Goal: Information Seeking & Learning: Learn about a topic

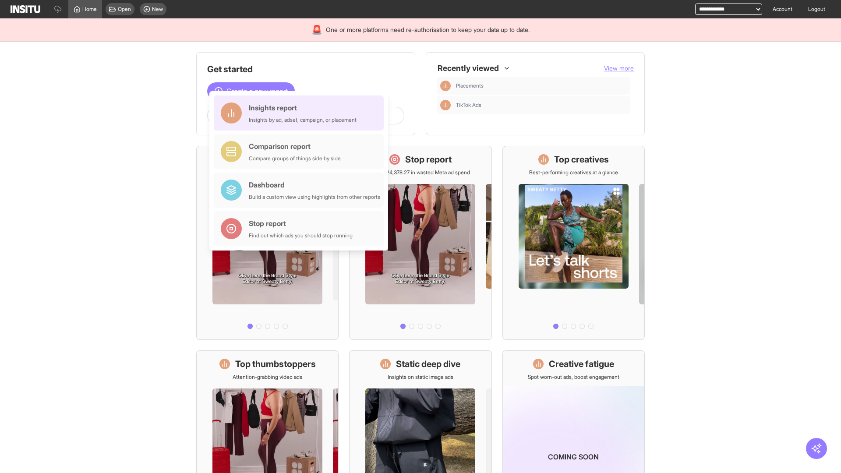
click at [301, 113] on div "Insights report Insights by ad, adset, campaign, or placement" at bounding box center [303, 113] width 108 height 21
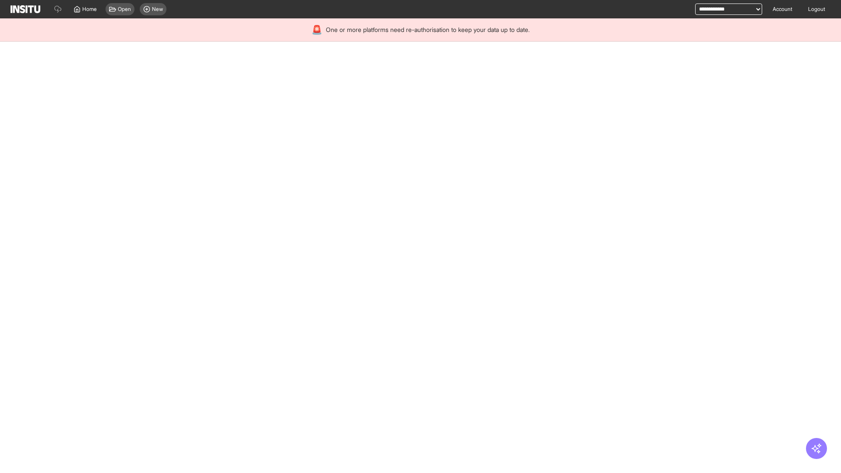
select select "**"
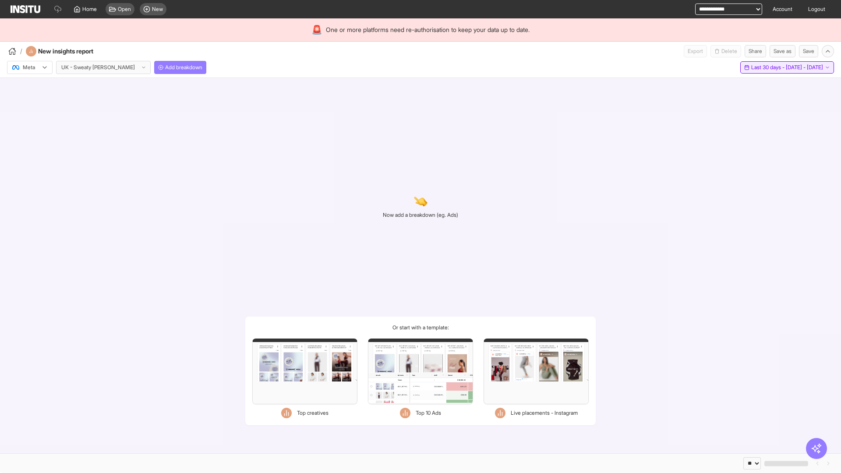
click at [767, 67] on span "Last 30 days - [DATE] - [DATE]" at bounding box center [787, 67] width 72 height 7
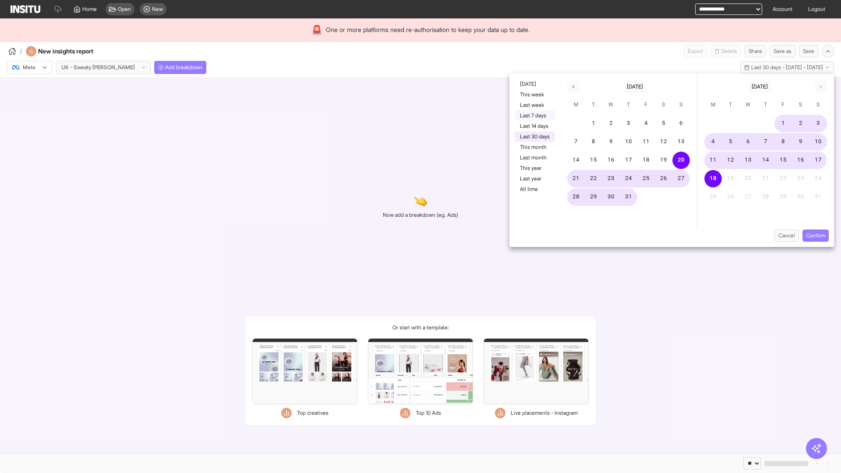
click at [534, 116] on button "Last 7 days" at bounding box center [535, 115] width 40 height 11
